Goal: Information Seeking & Learning: Learn about a topic

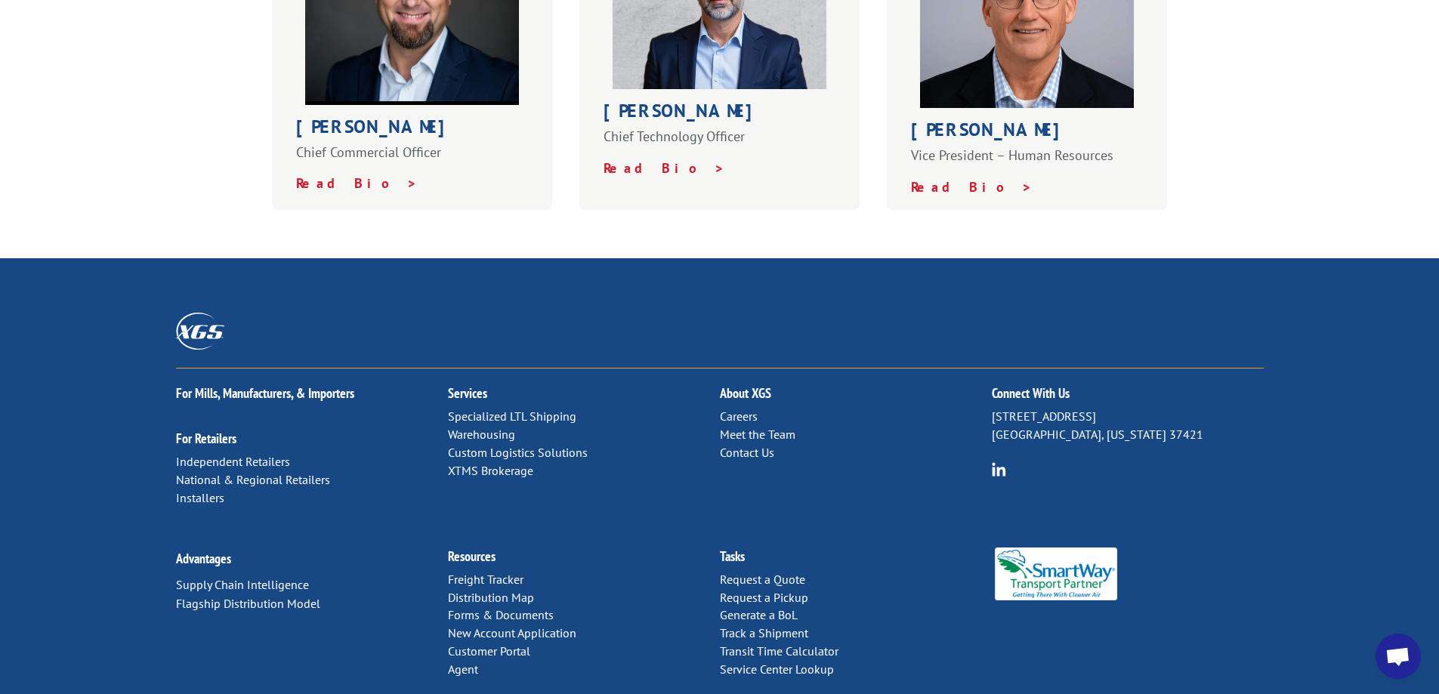
scroll to position [1051, 0]
